Goal: Task Accomplishment & Management: Complete application form

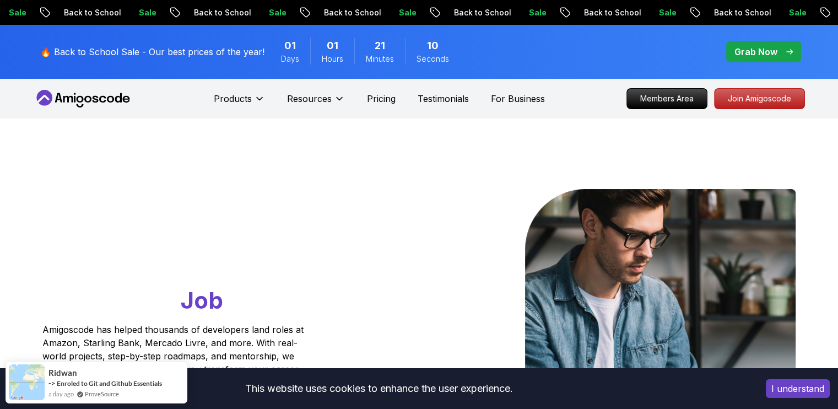
click at [810, 383] on button "I understand" at bounding box center [798, 388] width 64 height 19
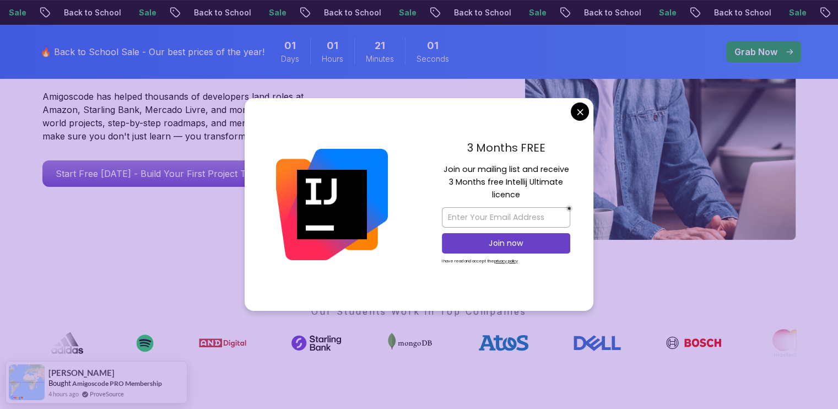
scroll to position [238, 0]
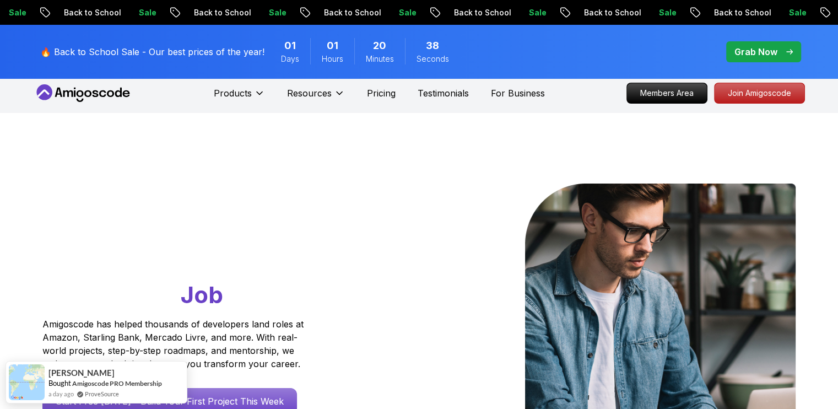
scroll to position [0, 0]
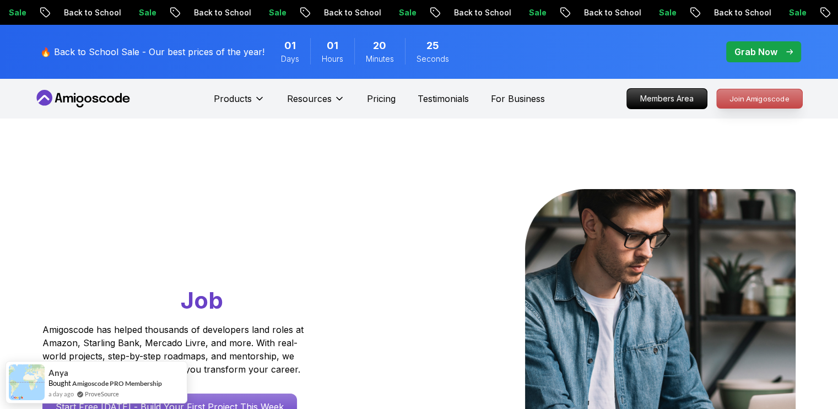
click at [765, 103] on p "Join Amigoscode" at bounding box center [759, 98] width 85 height 19
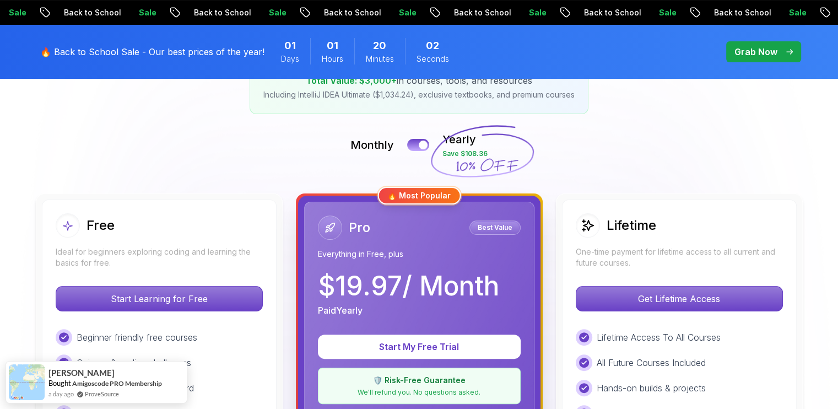
scroll to position [213, 0]
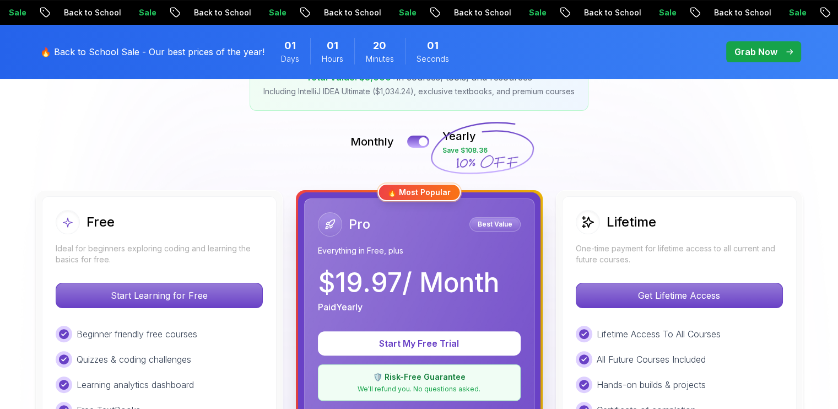
click at [164, 235] on div "Free Ideal for beginners exploring coding and learning the basics for free." at bounding box center [159, 237] width 207 height 55
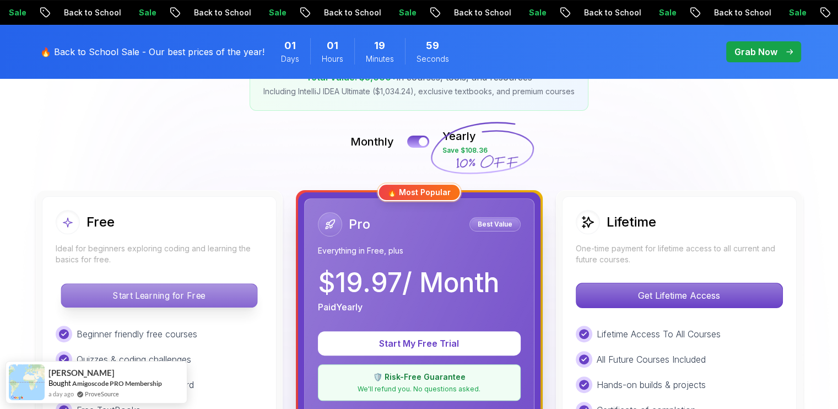
click at [155, 301] on p "Start Learning for Free" at bounding box center [159, 295] width 196 height 23
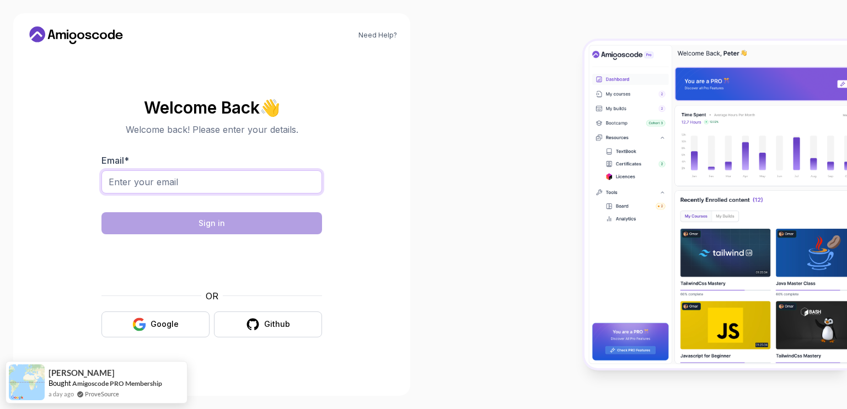
click at [126, 180] on input "Email *" at bounding box center [211, 181] width 220 height 23
type input "speckerique@gmail.com"
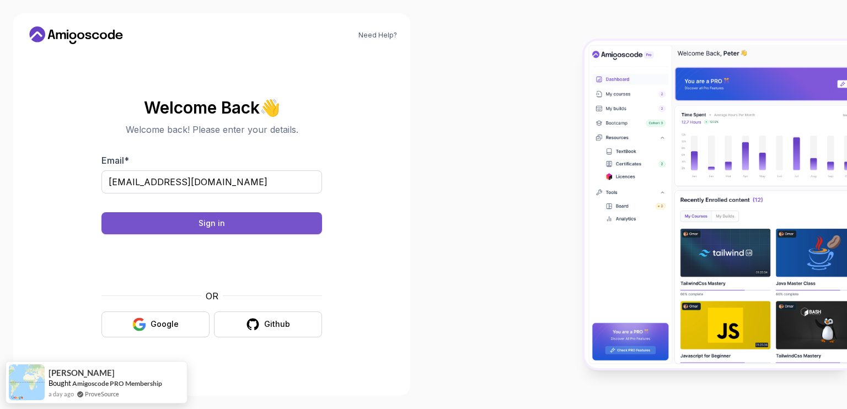
click at [220, 223] on div "Sign in" at bounding box center [211, 223] width 26 height 11
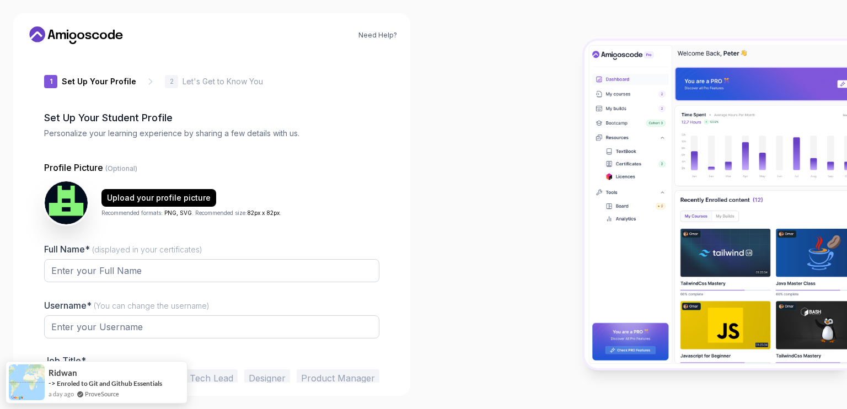
type input "sunnyrabbite8221"
click at [62, 205] on img at bounding box center [66, 202] width 45 height 45
click at [159, 196] on div "Upload your profile picture" at bounding box center [159, 197] width 104 height 11
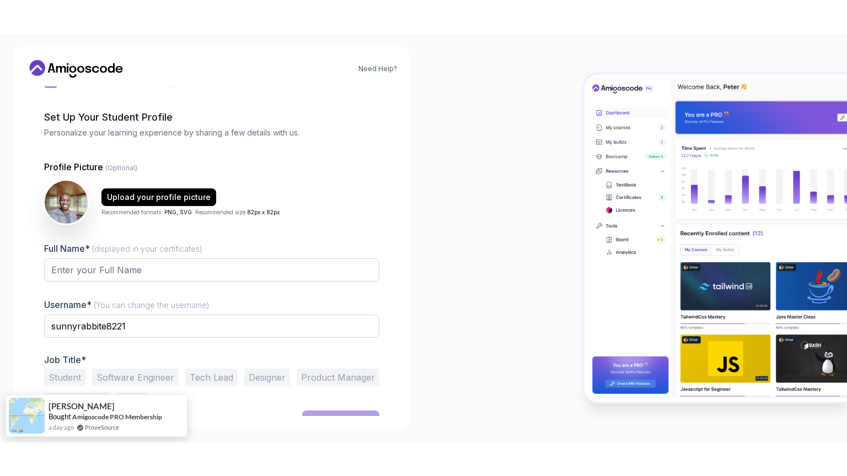
scroll to position [50, 0]
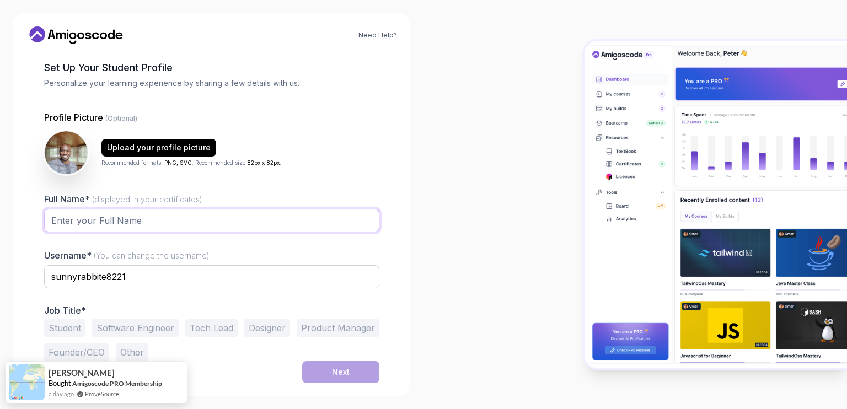
click at [118, 211] on input "Full Name* (displayed in your certificates)" at bounding box center [211, 220] width 335 height 23
type input "[PERSON_NAME]"
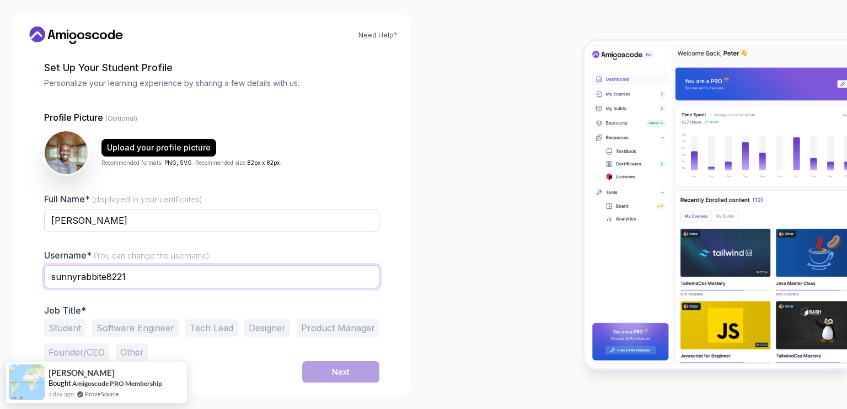
click at [131, 277] on input "sunnyrabbite8221" at bounding box center [211, 276] width 335 height 23
type input "lericks"
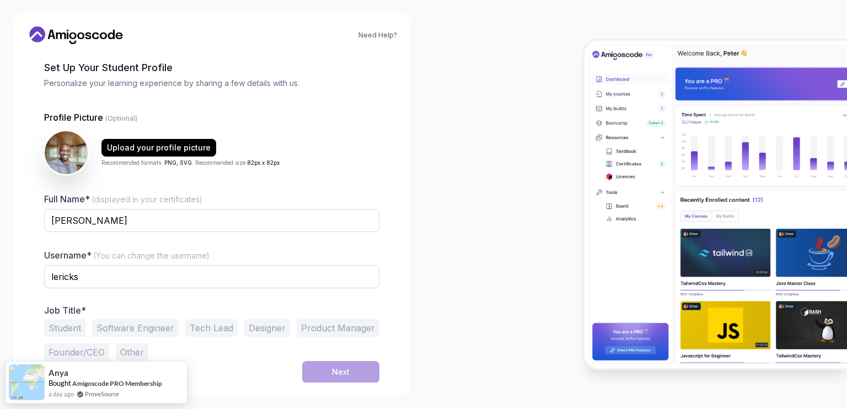
click at [324, 330] on button "Product Manager" at bounding box center [338, 328] width 83 height 18
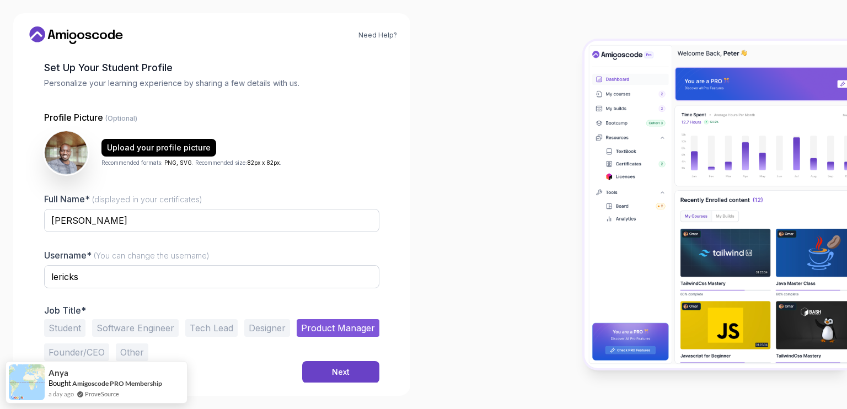
click at [137, 348] on button "Other" at bounding box center [132, 352] width 33 height 18
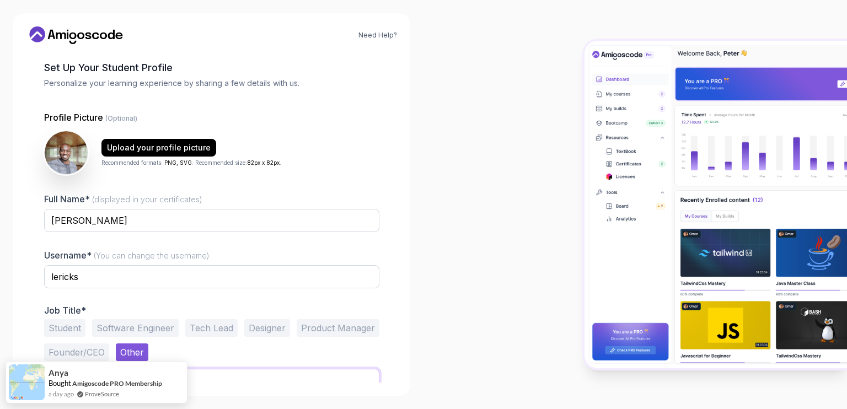
click at [232, 377] on input "text" at bounding box center [211, 380] width 335 height 23
drag, startPoint x: 94, startPoint y: 364, endPoint x: 264, endPoint y: 380, distance: 170.5
click at [264, 380] on body "Need Help? 1 Set Up Your Profile 1 Set Up Your Profile 2 Let's Get to Know You …" at bounding box center [423, 204] width 847 height 409
drag, startPoint x: 74, startPoint y: 367, endPoint x: 239, endPoint y: 384, distance: 165.7
click at [239, 384] on div "Need Help? 1 Set Up Your Profile 1 Set Up Your Profile 2 Let's Get to Know You …" at bounding box center [211, 204] width 397 height 383
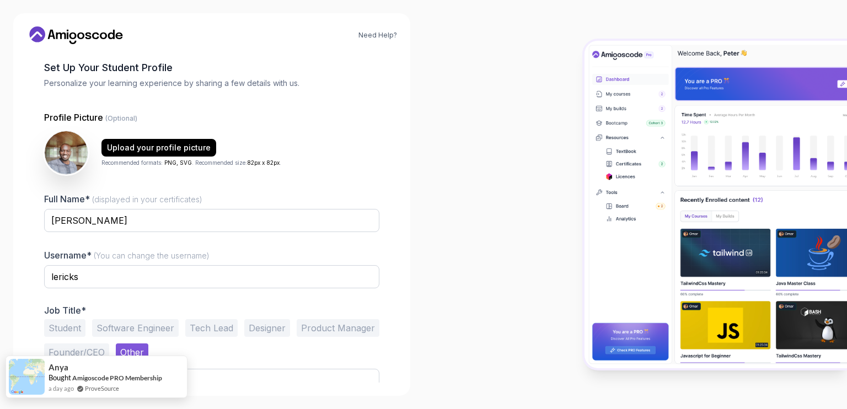
click at [92, 372] on div "Anya" at bounding box center [106, 367] width 114 height 12
click at [238, 383] on div "Need Help? 1 Set Up Your Profile 1 Set Up Your Profile 2 Let's Get to Know You …" at bounding box center [211, 204] width 397 height 383
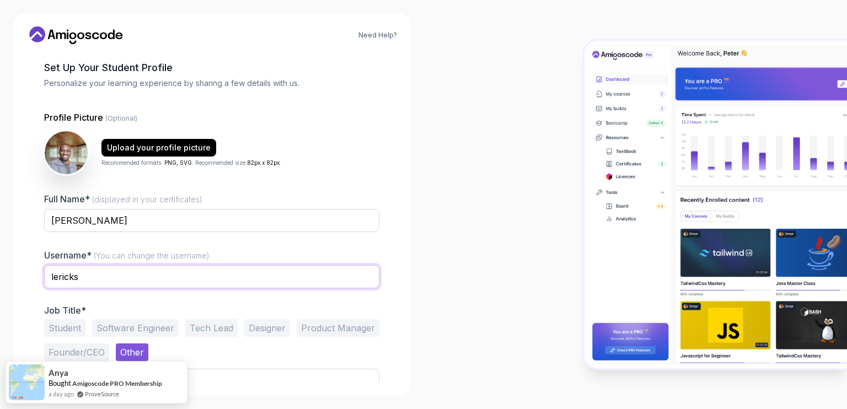
click at [116, 278] on input "lericks" at bounding box center [211, 276] width 335 height 23
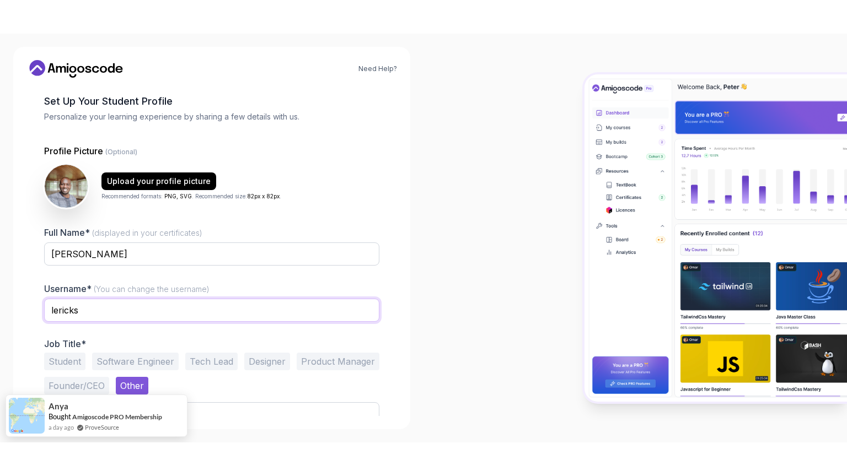
scroll to position [26, 0]
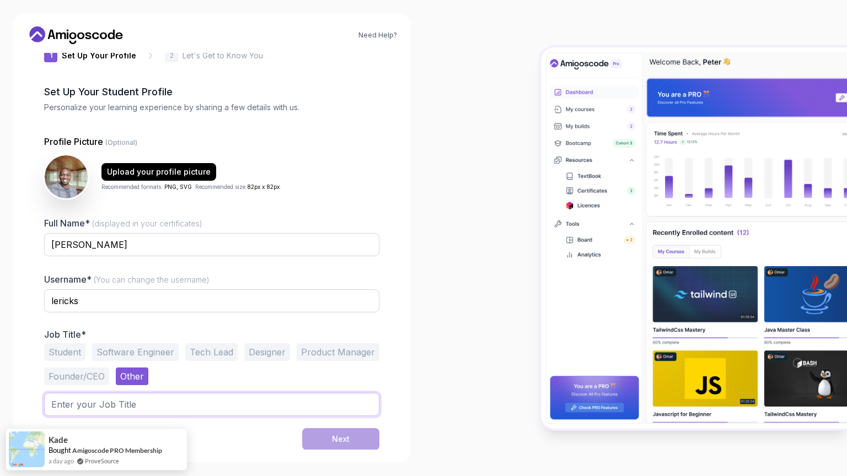
click at [78, 402] on input "text" at bounding box center [211, 404] width 335 height 23
type input "Product Operations Specialist"
click at [345, 408] on div "Next" at bounding box center [341, 439] width 18 height 11
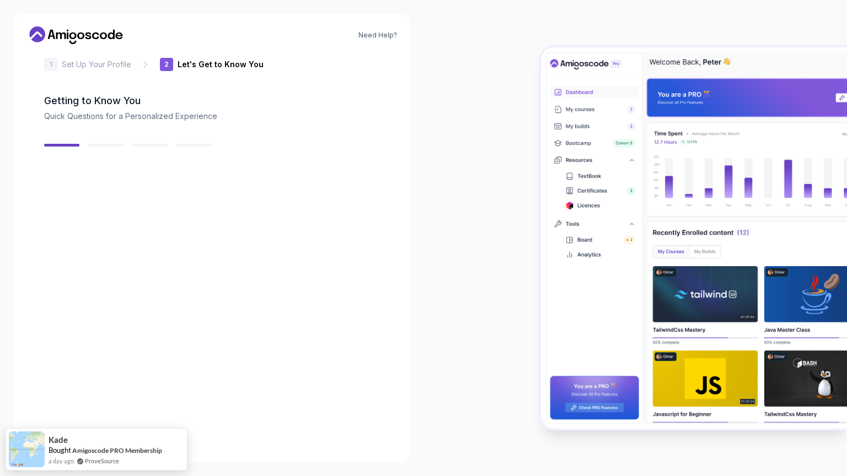
scroll to position [17, 0]
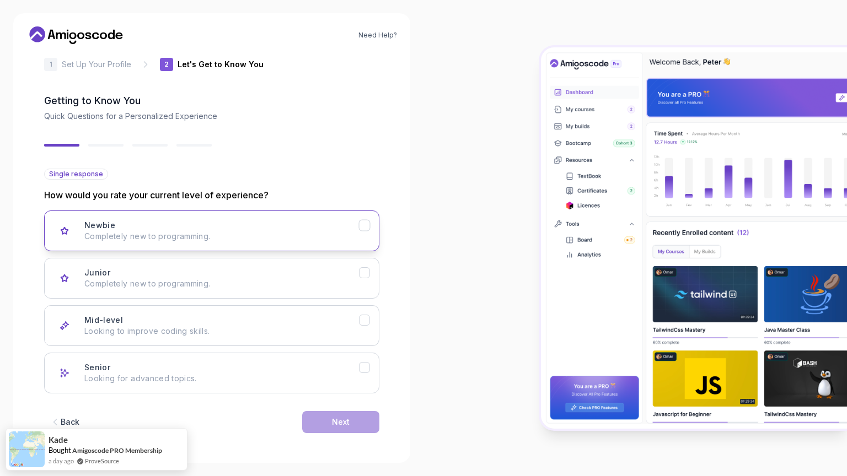
click at [164, 220] on div "Newbie Completely new to programming." at bounding box center [221, 231] width 275 height 22
click at [341, 408] on div "Next" at bounding box center [341, 422] width 18 height 11
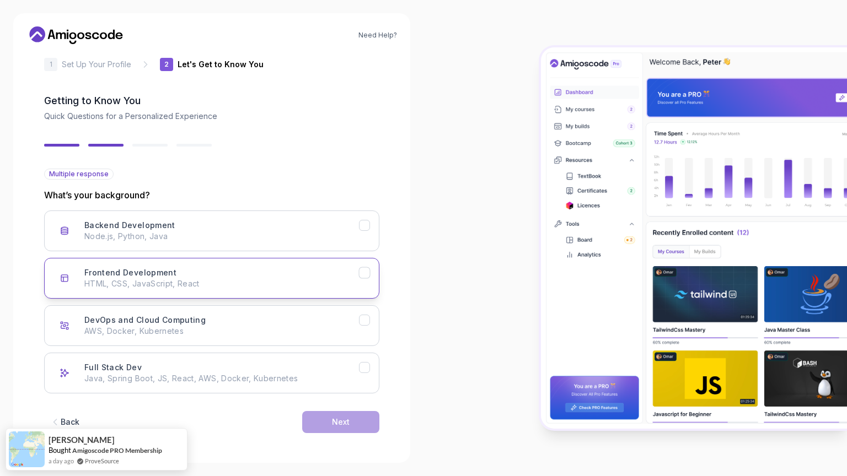
click at [230, 281] on p "HTML, CSS, JavaScript, React" at bounding box center [221, 283] width 275 height 11
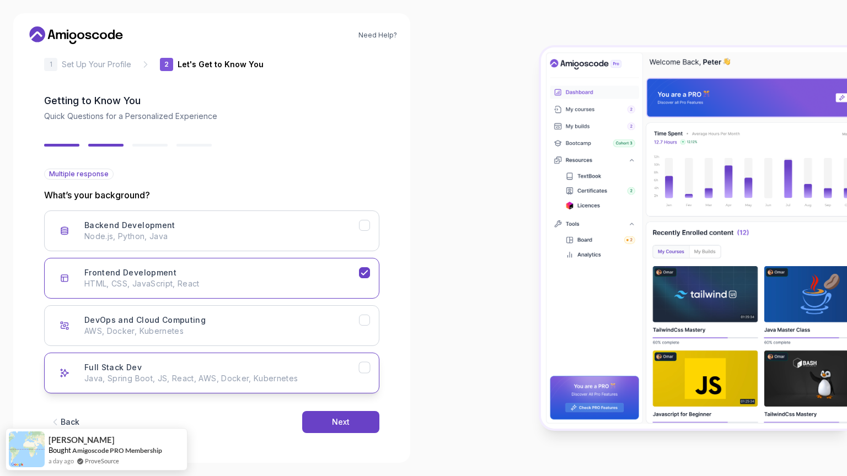
click at [278, 368] on div "Full Stack Dev Java, Spring Boot, JS, React, AWS, Docker, Kubernetes" at bounding box center [221, 373] width 275 height 22
click at [363, 227] on icon "Backend Development" at bounding box center [364, 225] width 6 height 4
click at [365, 317] on icon "DevOps and Cloud Computing" at bounding box center [364, 320] width 10 height 10
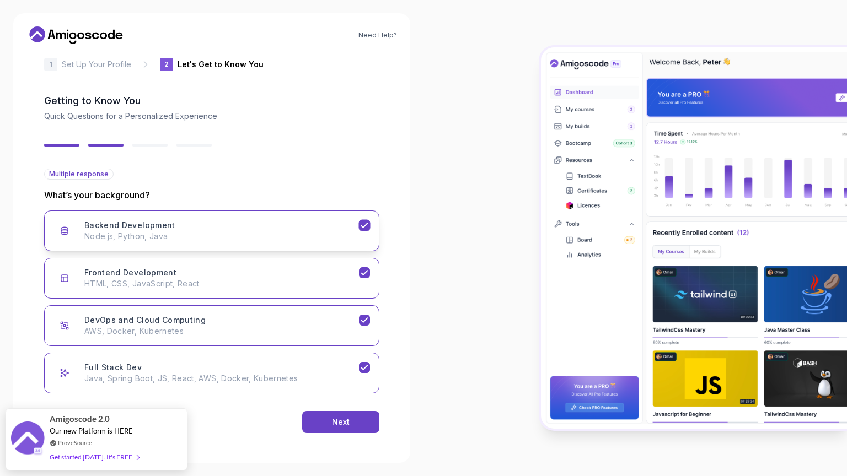
click at [360, 229] on icon "Backend Development" at bounding box center [364, 225] width 10 height 10
click at [359, 269] on icon "Frontend Development" at bounding box center [364, 273] width 10 height 10
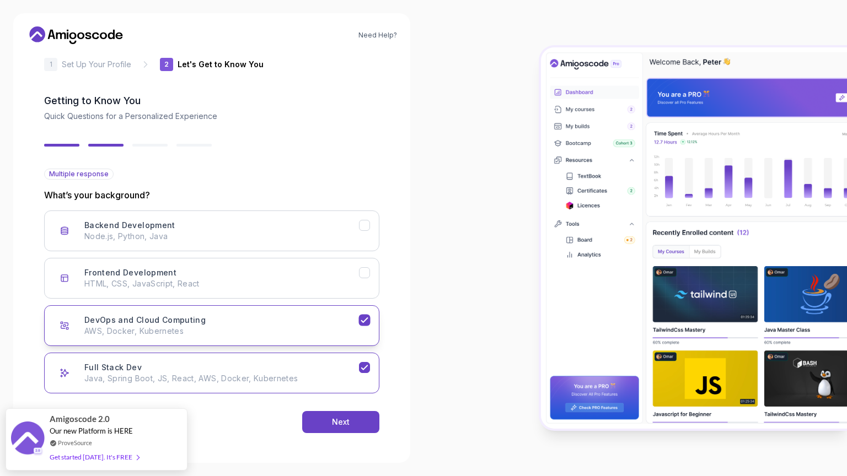
click at [363, 316] on icon "DevOps and Cloud Computing" at bounding box center [364, 320] width 10 height 10
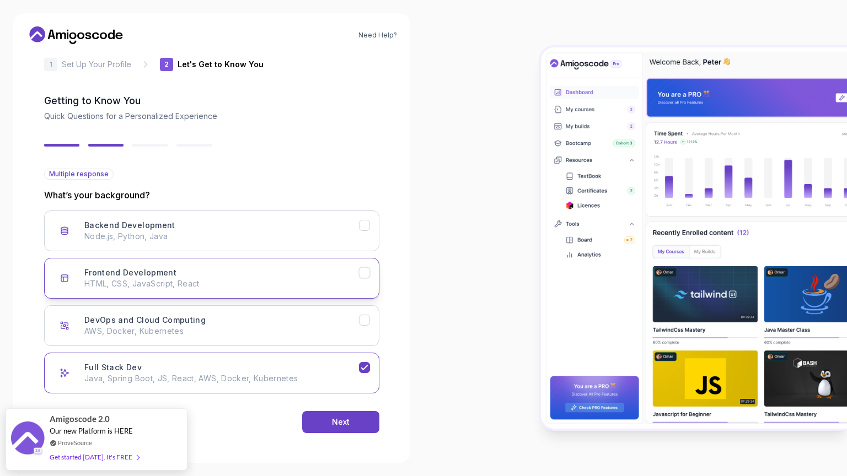
click at [366, 278] on button "Frontend Development HTML, CSS, JavaScript, React" at bounding box center [211, 278] width 335 height 41
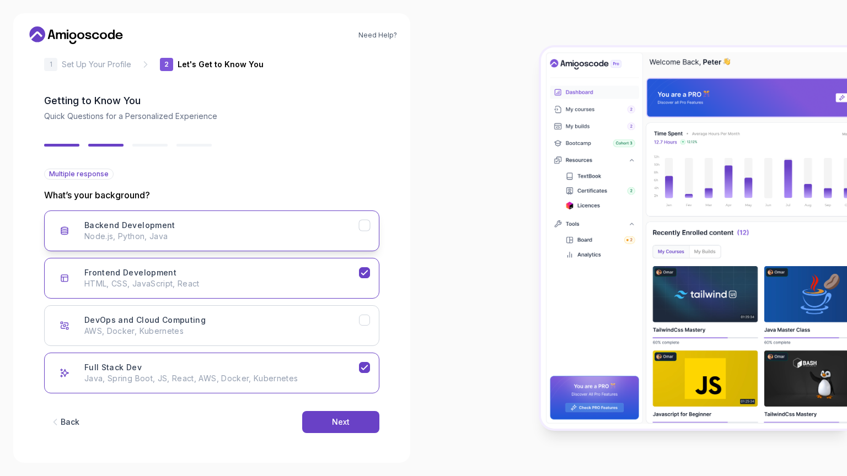
click at [366, 228] on icon "Backend Development" at bounding box center [364, 225] width 10 height 10
click at [340, 408] on div "Next" at bounding box center [341, 422] width 18 height 11
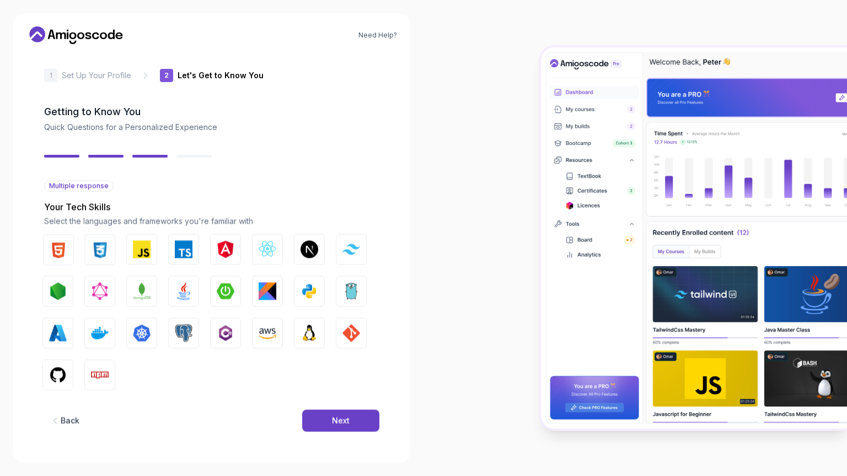
scroll to position [4, 0]
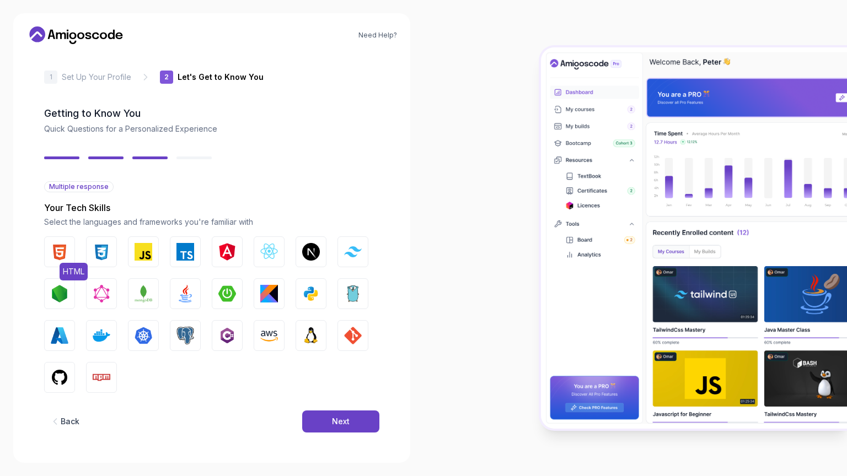
click at [52, 245] on img "button" at bounding box center [60, 252] width 18 height 18
click at [112, 253] on button "CSS" at bounding box center [101, 251] width 31 height 31
click at [183, 284] on button "Java" at bounding box center [185, 293] width 31 height 31
click at [154, 252] on button "JavaScript" at bounding box center [143, 251] width 31 height 31
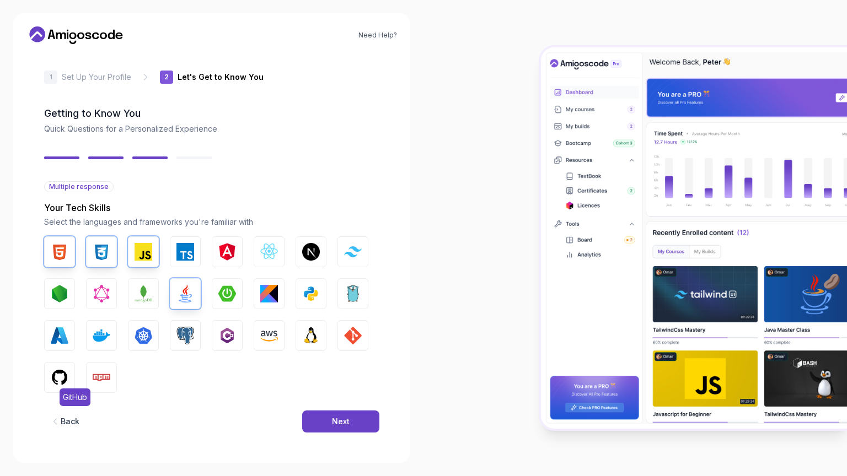
click at [59, 370] on img "button" at bounding box center [60, 378] width 18 height 18
click at [182, 325] on button "PostgreSQL" at bounding box center [185, 335] width 31 height 31
click at [343, 408] on div "Next" at bounding box center [341, 421] width 18 height 11
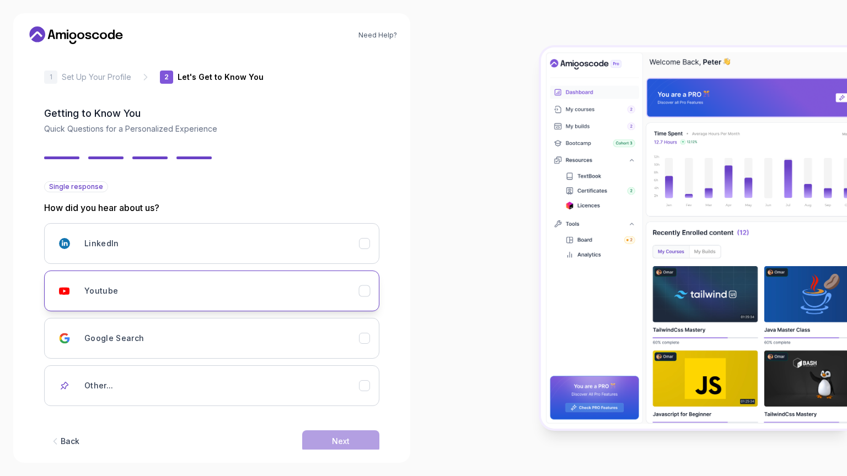
click at [352, 283] on div "Youtube" at bounding box center [221, 291] width 275 height 22
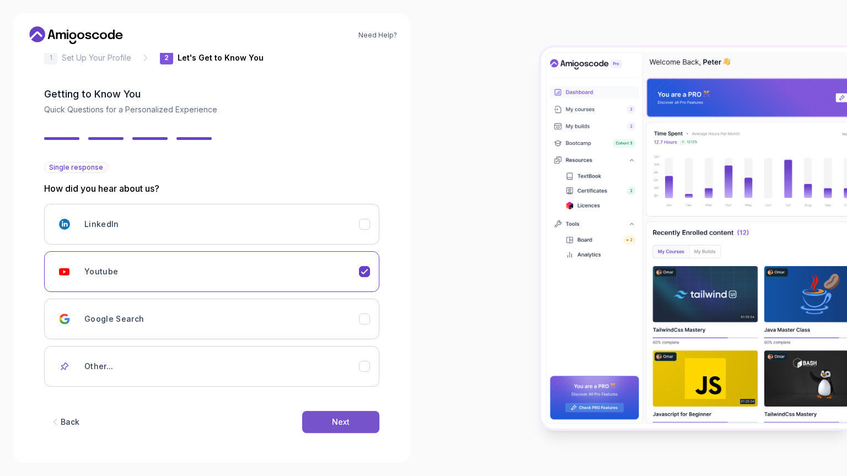
click at [344, 408] on div "Next" at bounding box center [341, 422] width 18 height 11
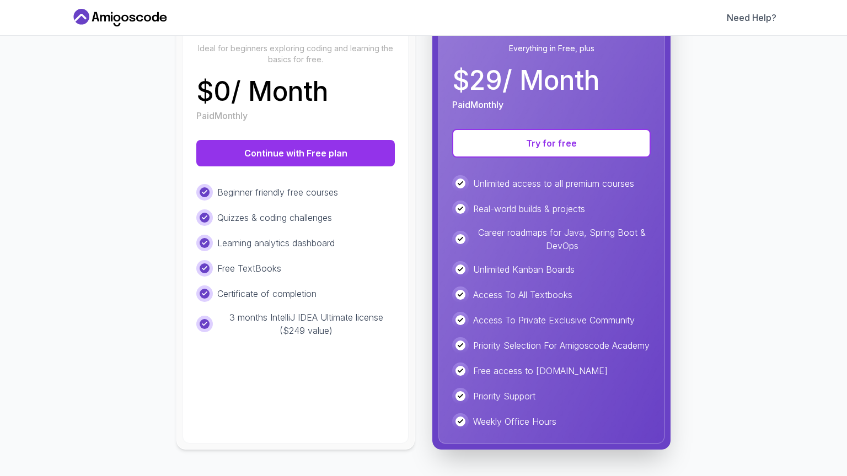
scroll to position [174, 0]
click at [304, 140] on button "Continue with Free plan" at bounding box center [295, 153] width 198 height 26
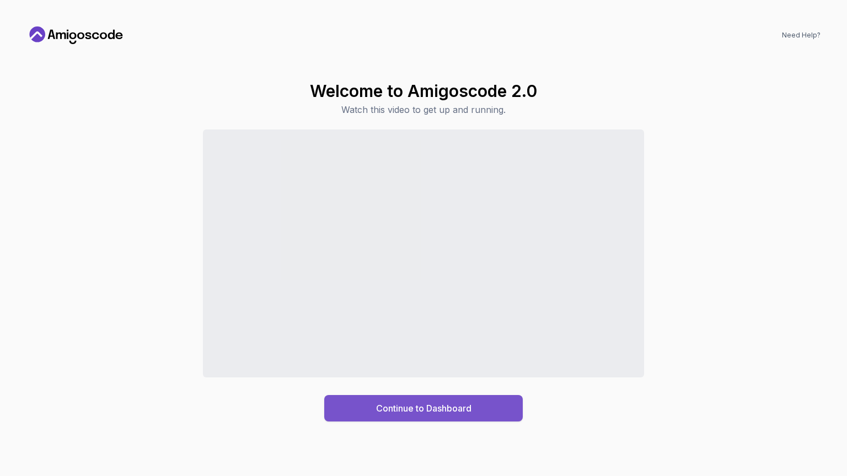
click at [424, 402] on div "Continue to Dashboard" at bounding box center [423, 408] width 95 height 13
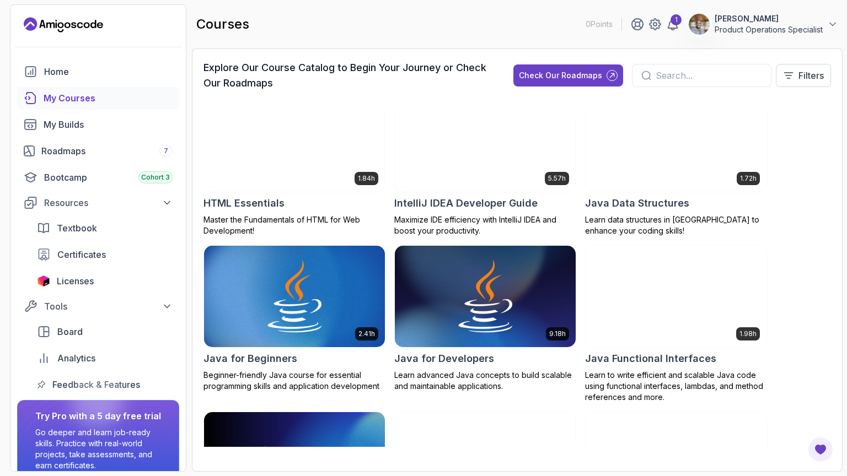
scroll to position [699, 0]
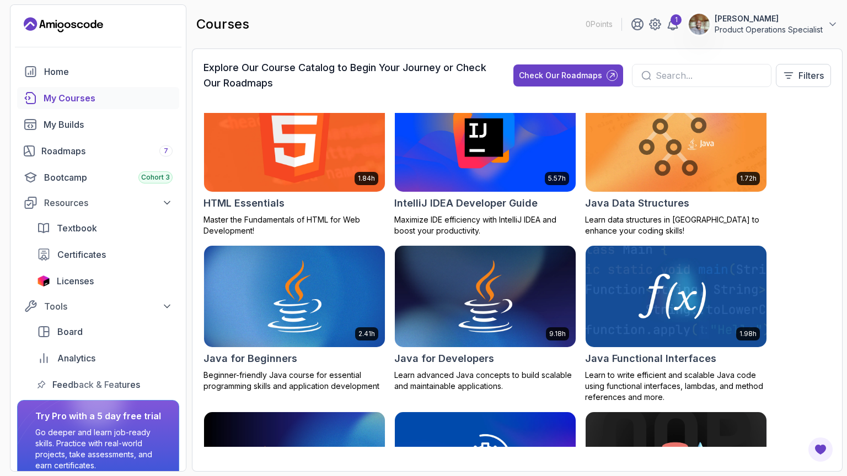
click at [298, 147] on img at bounding box center [295, 141] width 190 height 106
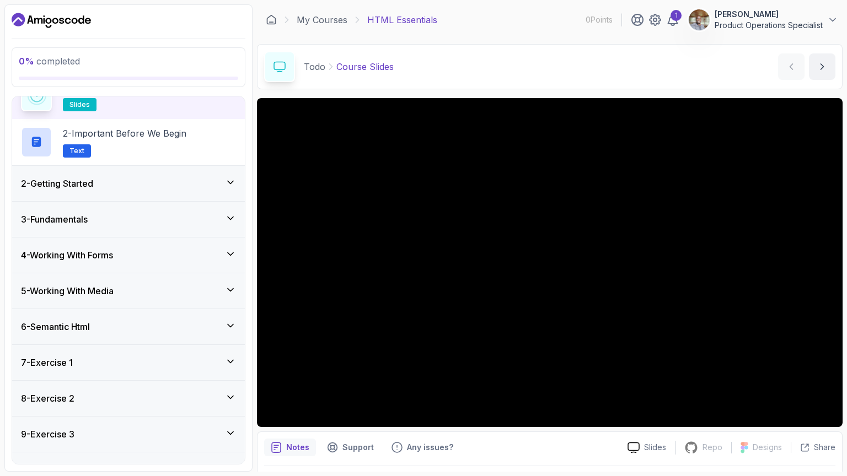
scroll to position [116, 0]
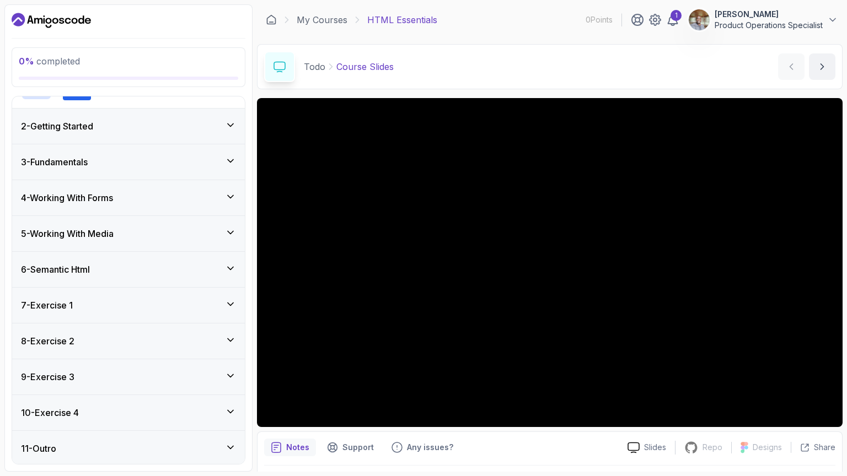
click at [106, 300] on div "7 - Exercise 1" at bounding box center [128, 305] width 215 height 13
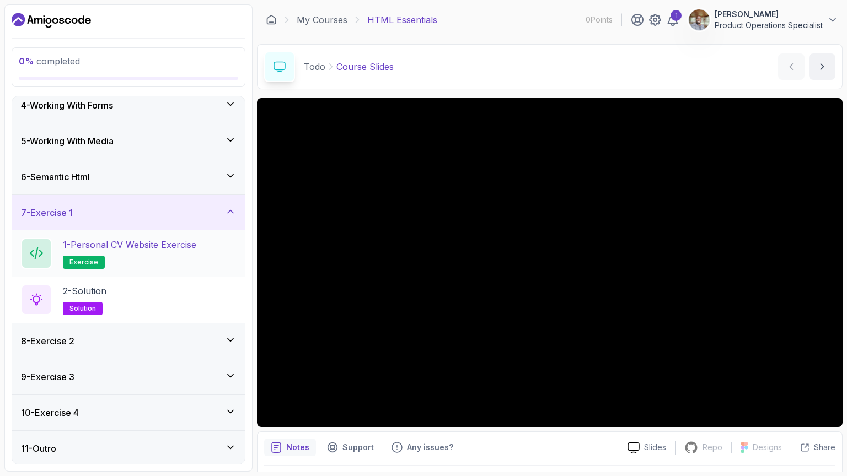
click at [130, 240] on p "1 - Personal CV Website Exercise" at bounding box center [129, 244] width 133 height 13
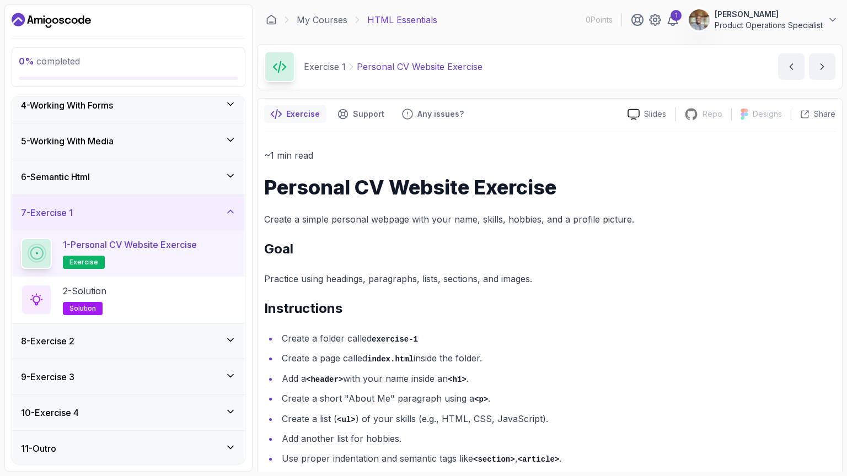
scroll to position [40, 0]
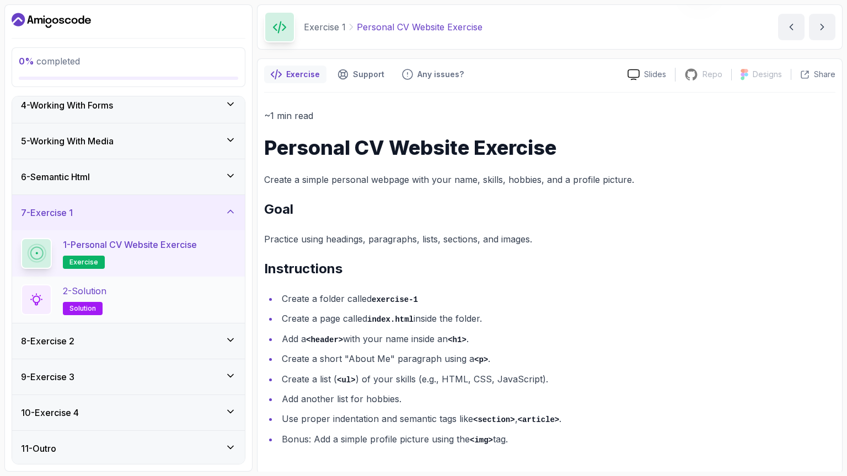
click at [134, 311] on div "2 - Solution solution" at bounding box center [128, 299] width 215 height 31
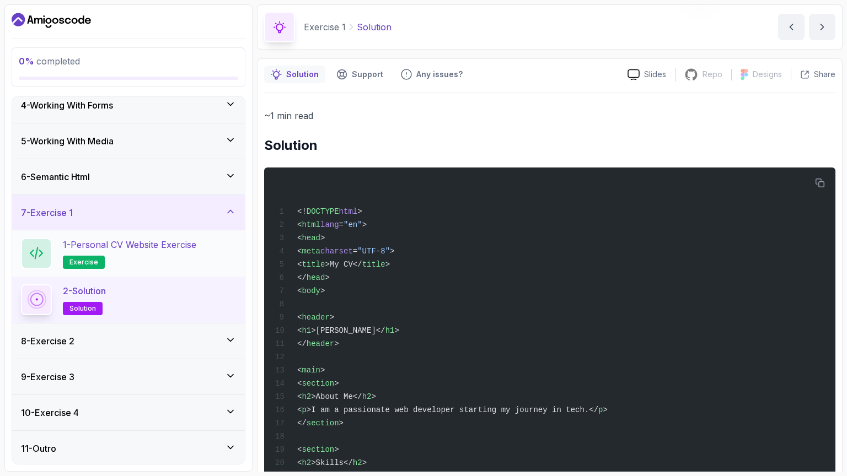
click at [153, 246] on p "1 - Personal CV Website Exercise" at bounding box center [129, 244] width 133 height 13
